Goal: Task Accomplishment & Management: Manage account settings

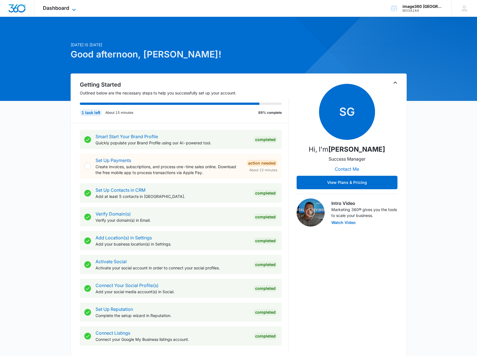
click at [66, 9] on span "Dashboard" at bounding box center [56, 8] width 26 height 6
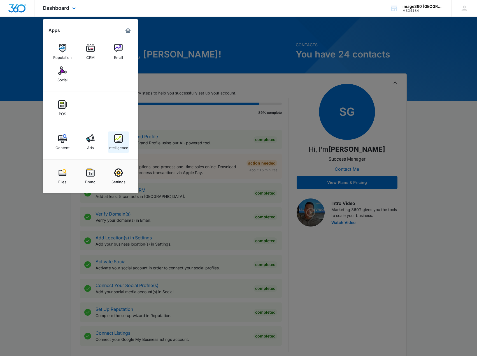
click at [124, 140] on link "Intelligence" at bounding box center [118, 141] width 21 height 21
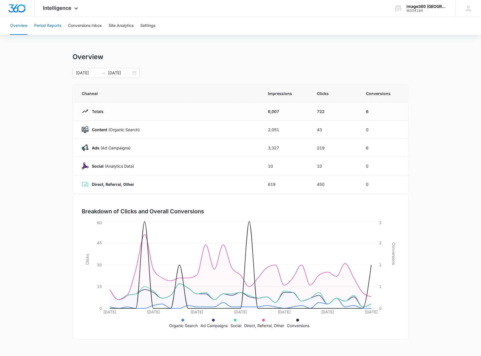
click at [44, 27] on button "Period Reports" at bounding box center [47, 26] width 27 height 18
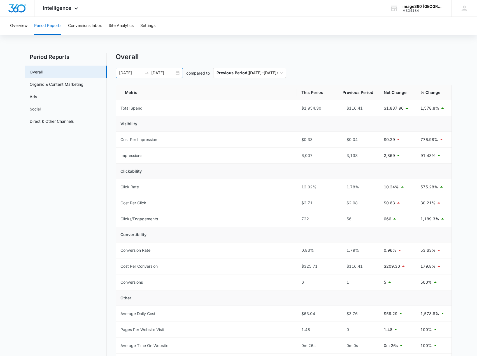
click at [159, 73] on input "[DATE]" at bounding box center [162, 73] width 23 height 6
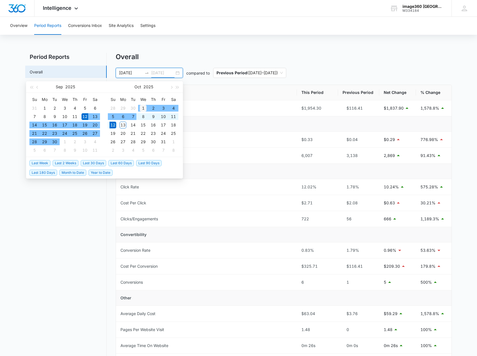
type input "[DATE]"
click at [143, 108] on div "1" at bounding box center [143, 108] width 7 height 7
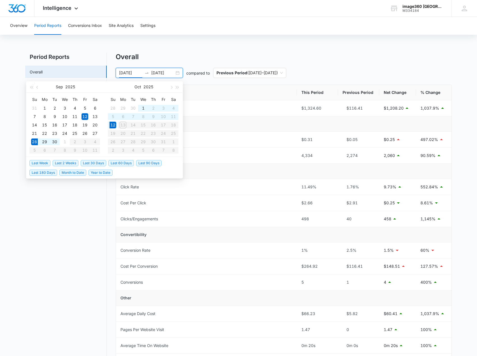
click at [65, 161] on span "Last 2 Weeks" at bounding box center [66, 163] width 26 height 6
type input "[DATE]"
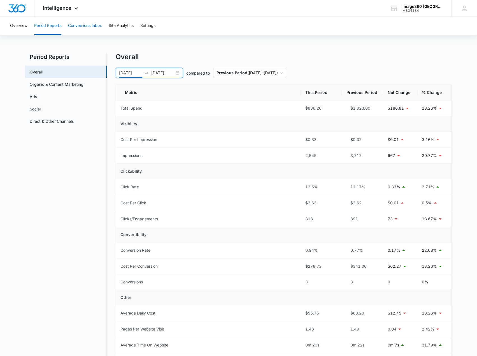
click at [80, 25] on button "Conversions Inbox" at bounding box center [85, 26] width 34 height 18
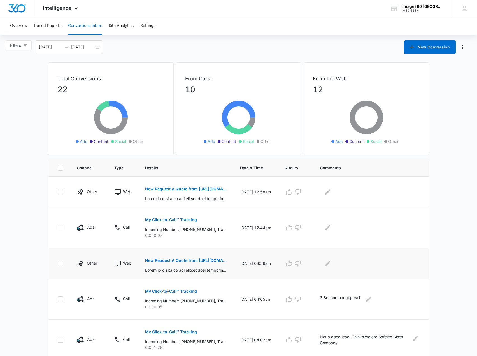
click at [193, 261] on p "New Request A Quote from [URL][DOMAIN_NAME]" at bounding box center [186, 260] width 82 height 4
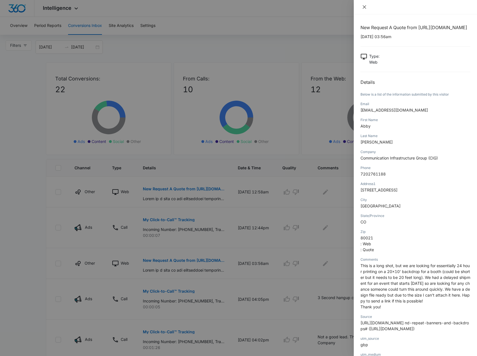
click at [364, 8] on icon "close" at bounding box center [364, 6] width 3 height 3
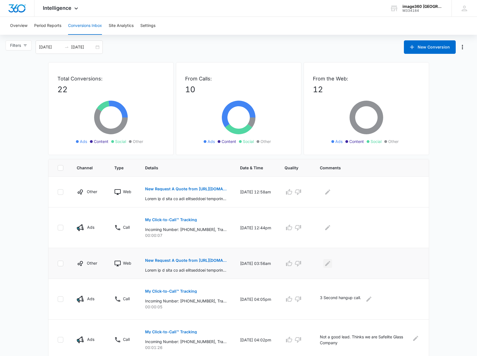
click at [326, 264] on button "Edit Comments" at bounding box center [327, 263] width 9 height 9
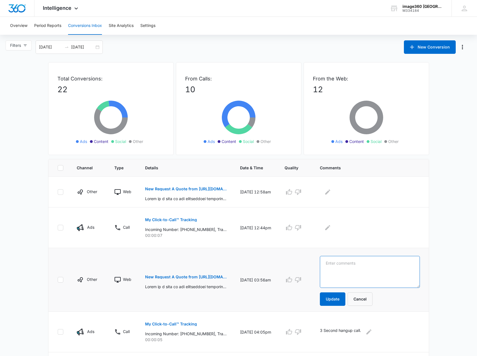
click at [339, 269] on textarea at bounding box center [370, 272] width 100 height 32
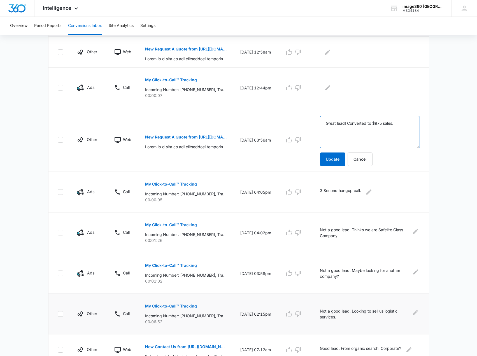
scroll to position [168, 0]
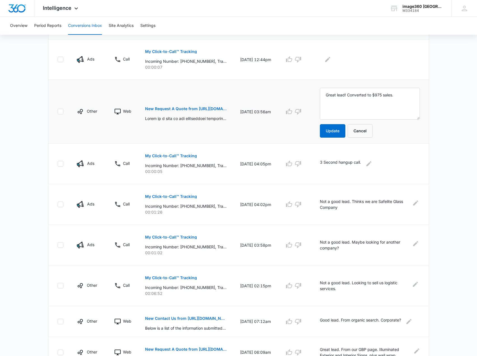
click at [180, 108] on p "New Request A Quote from [URL][DOMAIN_NAME]" at bounding box center [186, 109] width 82 height 4
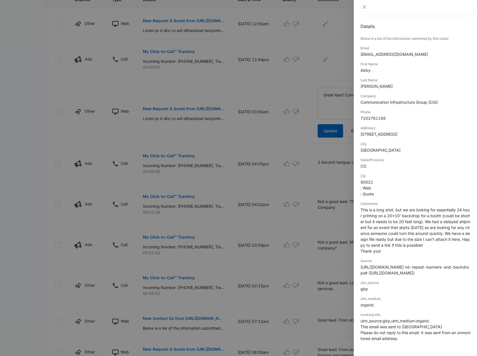
scroll to position [56, 0]
drag, startPoint x: 366, startPoint y: 7, endPoint x: 384, endPoint y: 31, distance: 29.5
click at [367, 7] on button "Close" at bounding box center [365, 6] width 8 height 5
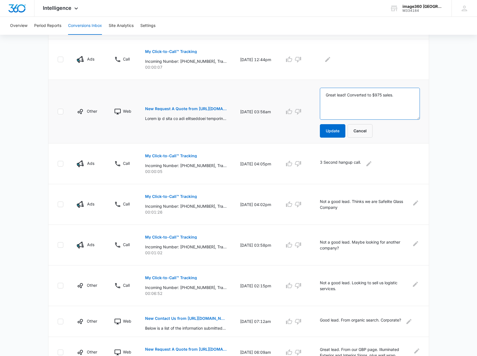
click at [403, 96] on textarea "Great lead! Converted to $975 sales." at bounding box center [370, 104] width 100 height 32
type textarea "Great lead! Converted to $975 sales. GBP lead."
click at [340, 132] on button "Update" at bounding box center [332, 130] width 25 height 13
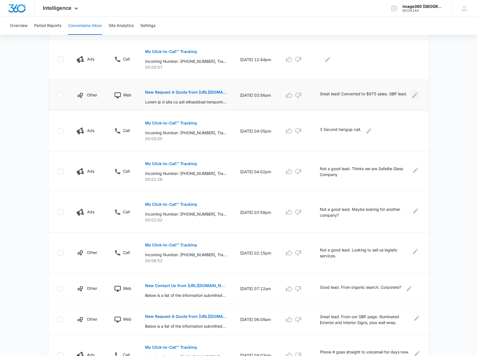
click at [415, 92] on icon "Edit Comments" at bounding box center [415, 95] width 7 height 7
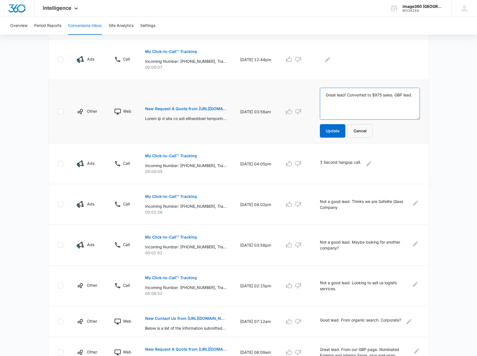
click at [393, 95] on textarea "Great lead! Converted to $975 sales. GBP lead." at bounding box center [370, 104] width 100 height 32
type textarea "Great lead! Converted to $975 sale. GBP lead."
click at [340, 129] on button "Update" at bounding box center [332, 130] width 25 height 13
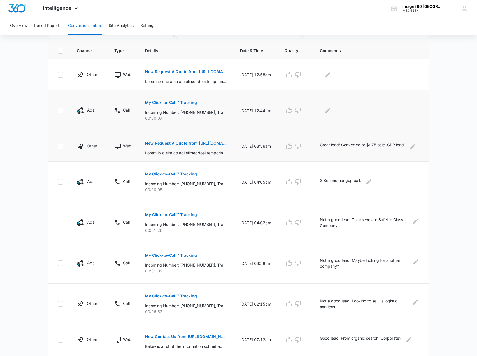
scroll to position [112, 0]
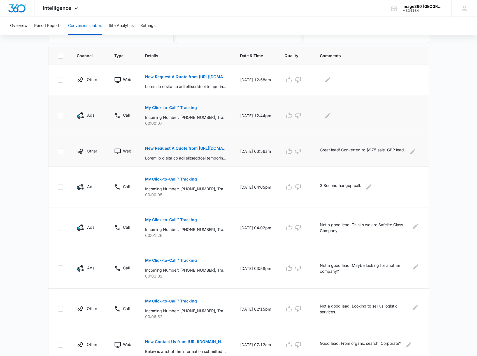
click at [178, 107] on p "My Click-to-Call™ Tracking" at bounding box center [171, 108] width 52 height 4
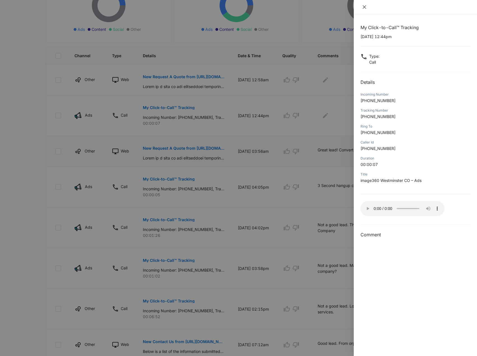
click at [363, 6] on icon "close" at bounding box center [364, 7] width 4 height 4
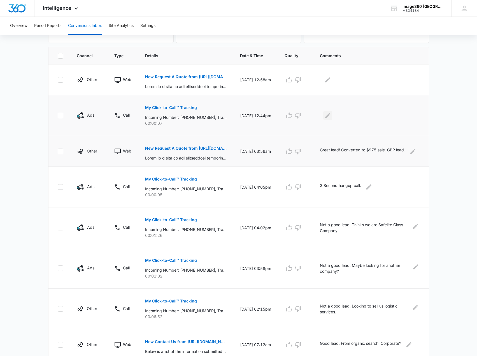
click at [330, 114] on icon "Edit Comments" at bounding box center [327, 115] width 7 height 7
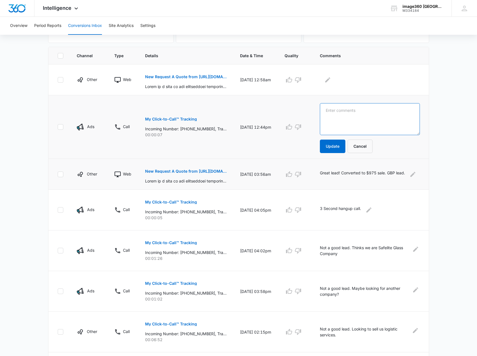
click at [345, 111] on textarea at bounding box center [370, 119] width 100 height 32
type textarea "5 second hangup call."
click at [340, 150] on button "Update" at bounding box center [332, 146] width 25 height 13
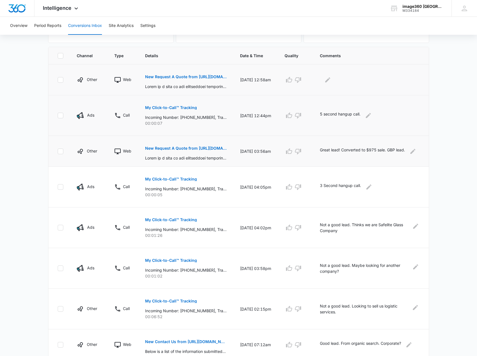
click at [168, 76] on p "New Request A Quote from [URL][DOMAIN_NAME]" at bounding box center [186, 77] width 82 height 4
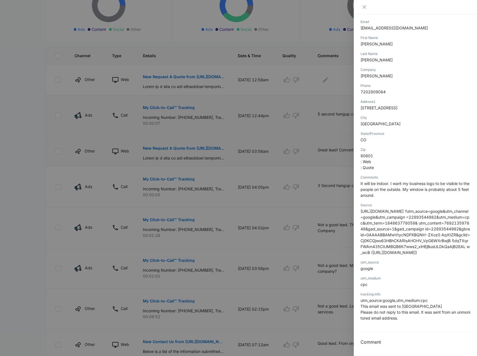
scroll to position [0, 0]
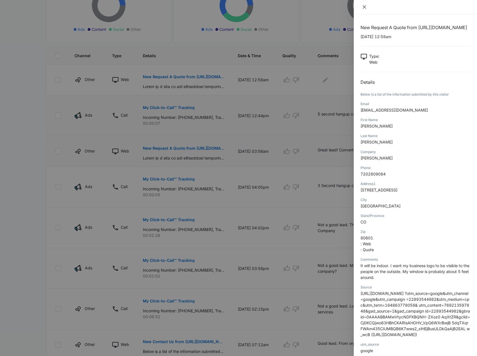
click at [365, 6] on icon "close" at bounding box center [364, 6] width 3 height 3
